Goal: Task Accomplishment & Management: Manage account settings

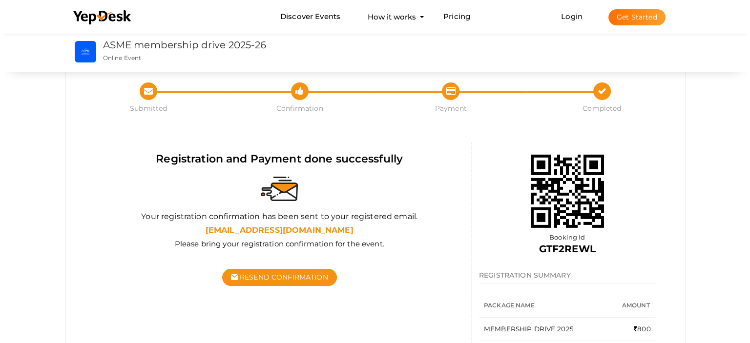
scroll to position [23, 0]
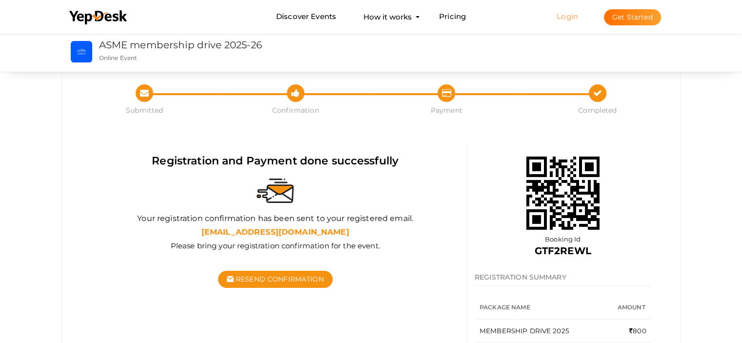
click at [563, 17] on link "Login" at bounding box center [567, 16] width 21 height 9
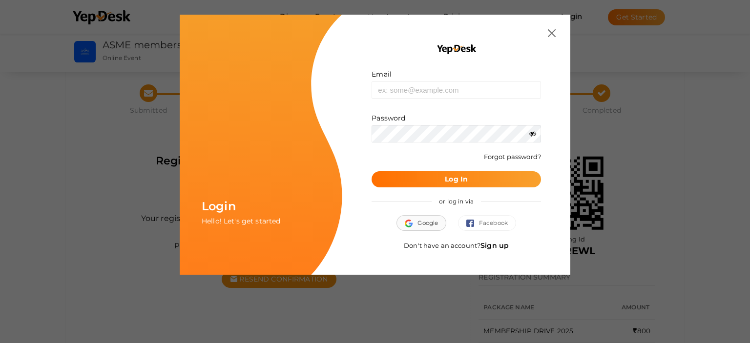
click at [412, 221] on img "button" at bounding box center [411, 224] width 13 height 8
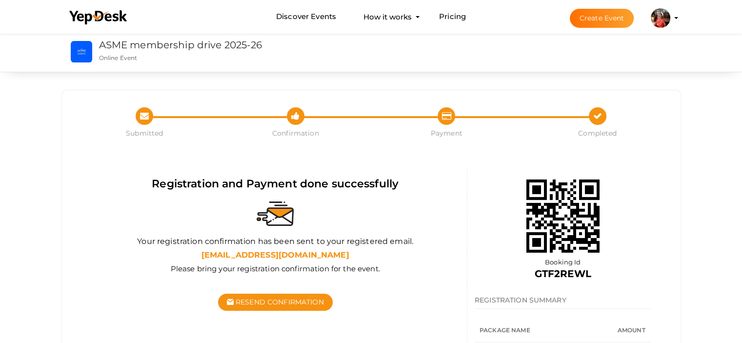
click at [675, 9] on li "Create Event Nitha Thomaskutty nithathomaskutty123@gmail.com Personal Profile M…" at bounding box center [615, 17] width 130 height 35
click at [673, 22] on button "[PERSON_NAME] [EMAIL_ADDRESS][DOMAIN_NAME] Personal Profile My Events Admin Swi…" at bounding box center [660, 18] width 25 height 20
click at [667, 21] on img at bounding box center [661, 18] width 20 height 20
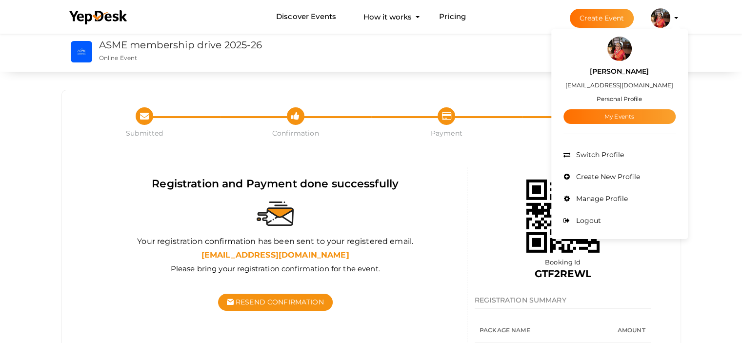
click at [599, 100] on small "Personal Profile" at bounding box center [619, 98] width 45 height 7
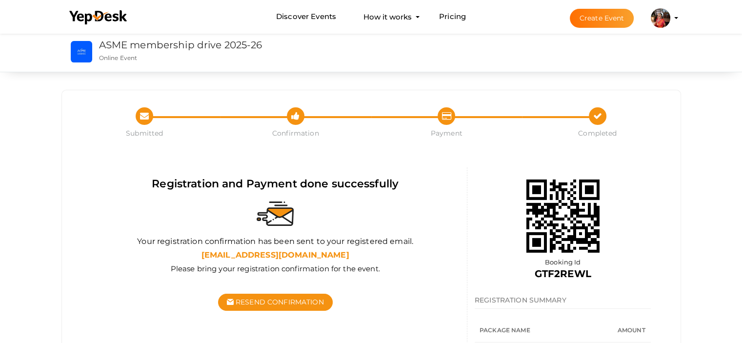
click at [651, 28] on button "[PERSON_NAME] [EMAIL_ADDRESS][DOMAIN_NAME] Personal Profile My Events Admin Swi…" at bounding box center [660, 18] width 25 height 20
click at [663, 19] on img at bounding box center [661, 18] width 20 height 20
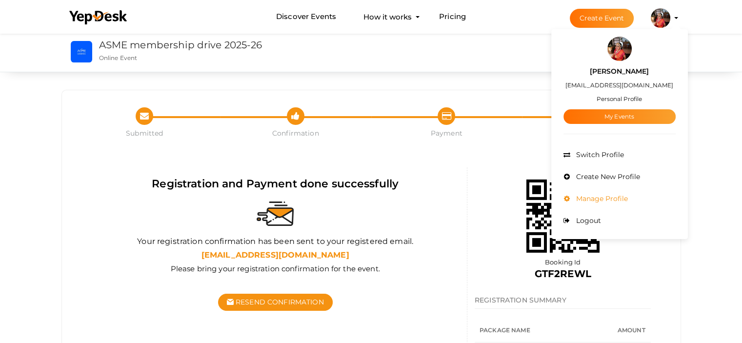
click at [613, 198] on span "Manage Profile" at bounding box center [601, 198] width 54 height 9
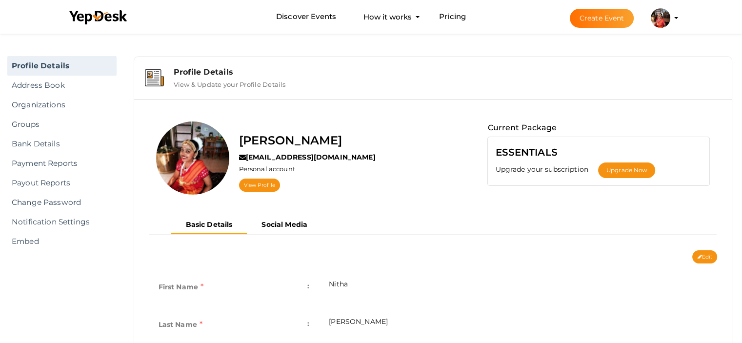
click at [199, 83] on label "View & Update your Profile Details" at bounding box center [230, 83] width 112 height 12
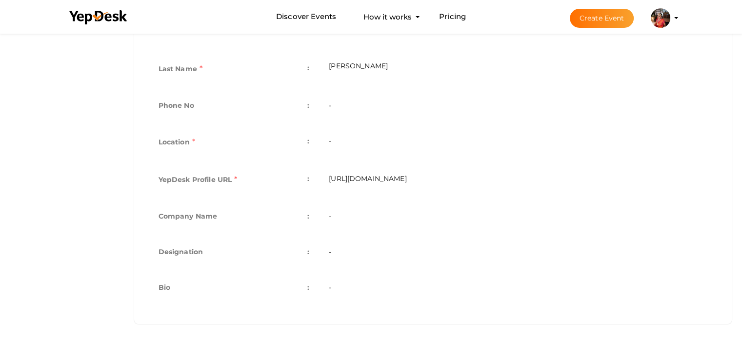
click at [397, 178] on td "[URL][DOMAIN_NAME]" at bounding box center [518, 181] width 398 height 38
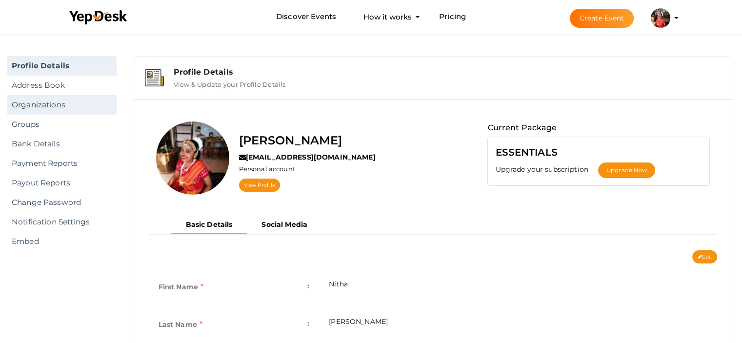
scroll to position [0, 0]
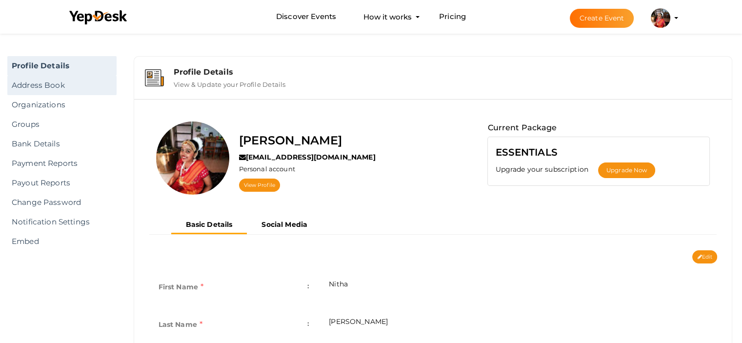
click at [16, 78] on link "Address Book" at bounding box center [61, 86] width 109 height 20
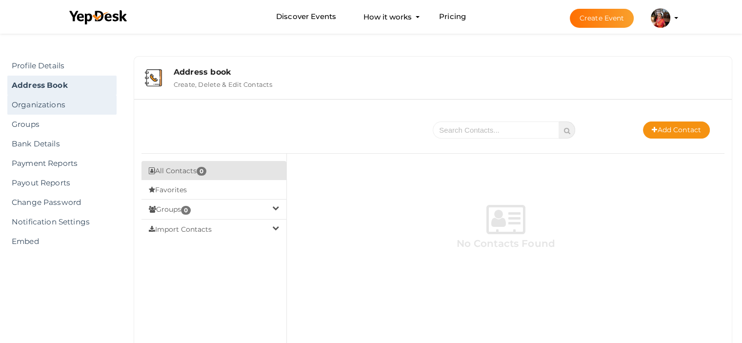
click at [29, 99] on link "Organizations" at bounding box center [61, 105] width 109 height 20
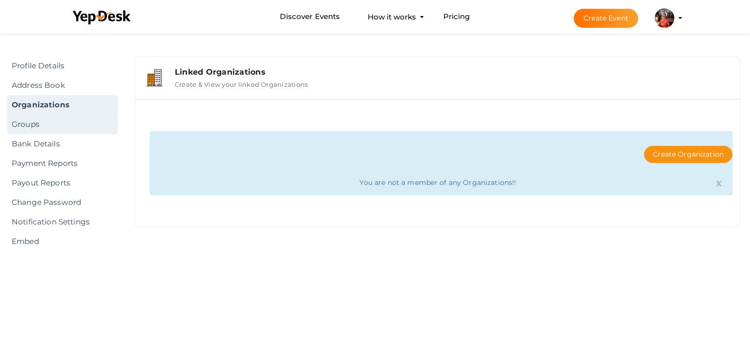
click at [41, 122] on link "Groups" at bounding box center [62, 125] width 110 height 20
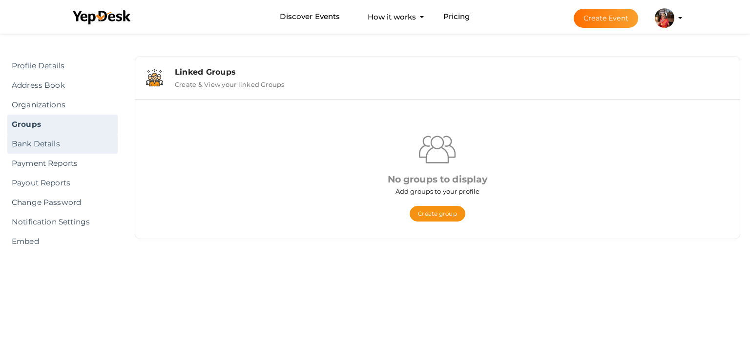
click at [49, 149] on link "Bank Details" at bounding box center [62, 144] width 110 height 20
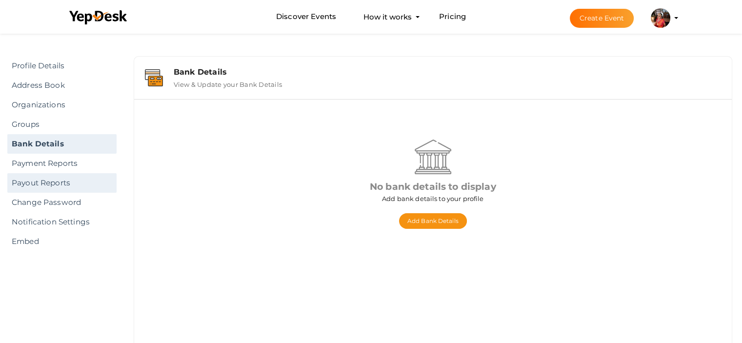
click at [84, 173] on link "Payout Reports" at bounding box center [61, 183] width 109 height 20
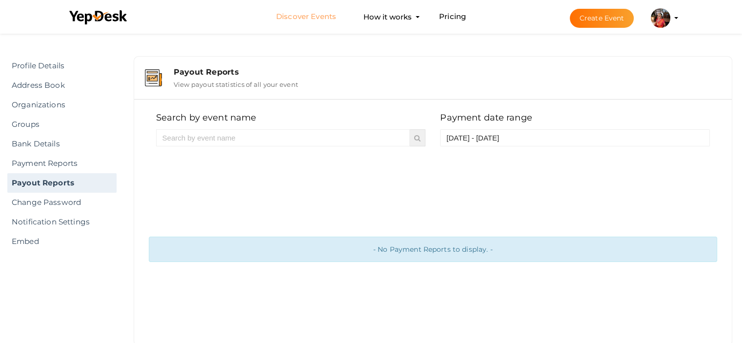
click at [276, 15] on link "Discover Events" at bounding box center [306, 17] width 60 height 18
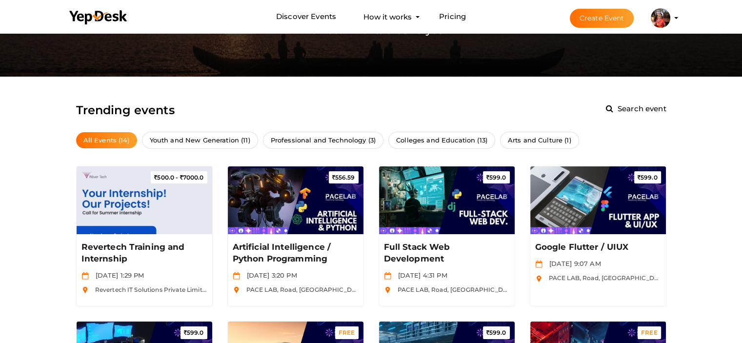
scroll to position [101, 0]
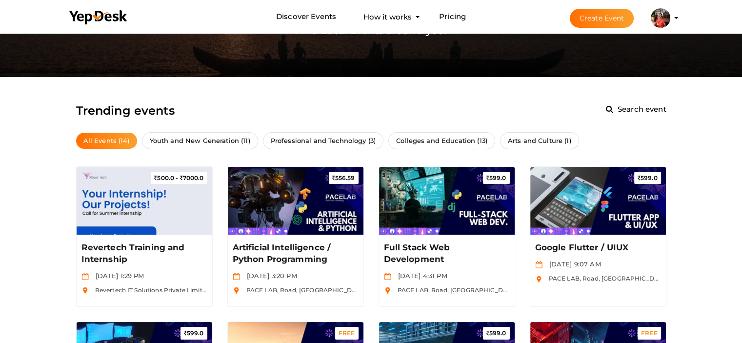
click at [418, 134] on span "Colleges and Education (13)" at bounding box center [441, 140] width 107 height 17
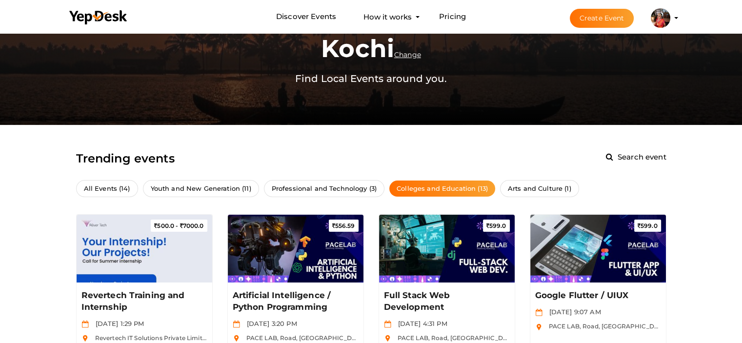
scroll to position [52, 0]
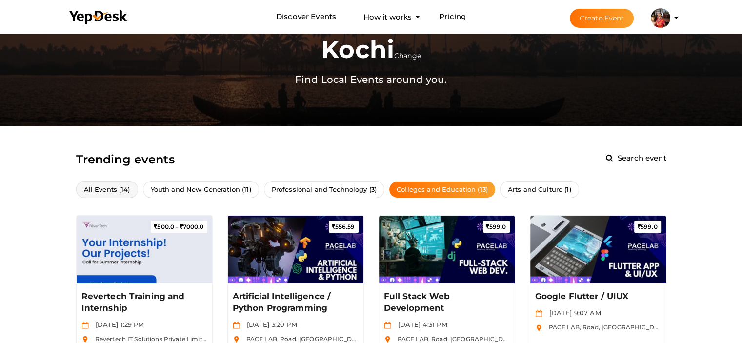
click at [103, 193] on span "All Events (14)" at bounding box center [107, 189] width 62 height 17
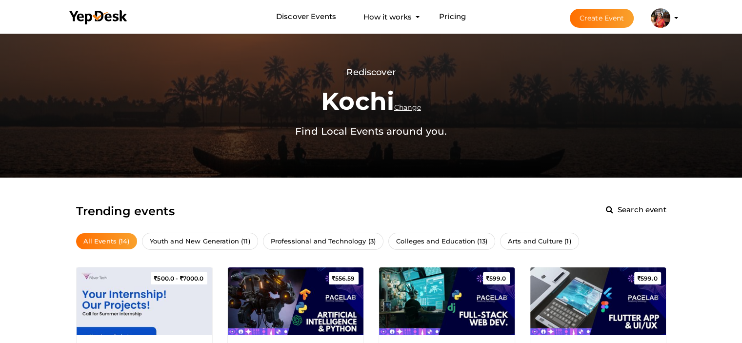
click at [662, 19] on img at bounding box center [661, 18] width 20 height 20
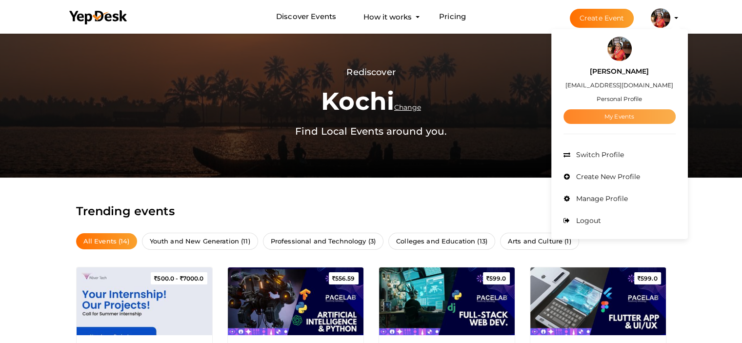
click at [631, 112] on link "My Events" at bounding box center [620, 116] width 112 height 15
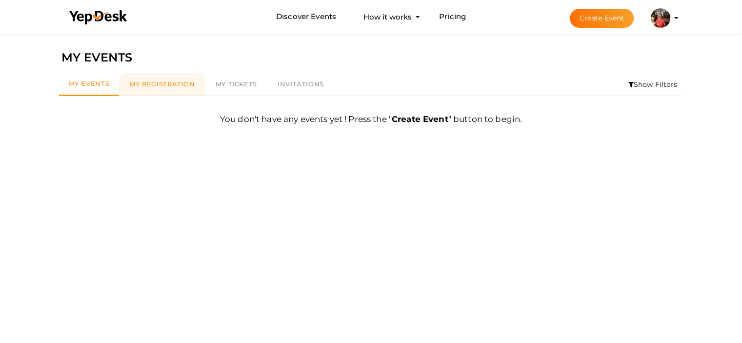
click at [170, 89] on link "My Registration" at bounding box center [162, 84] width 86 height 22
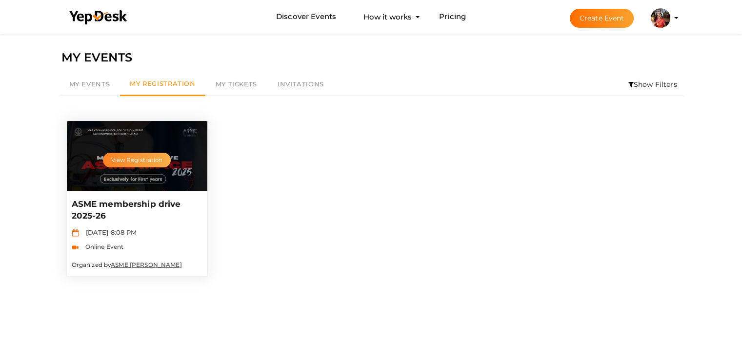
click at [131, 156] on button "View Registration" at bounding box center [136, 160] width 67 height 15
